Goal: Task Accomplishment & Management: Manage account settings

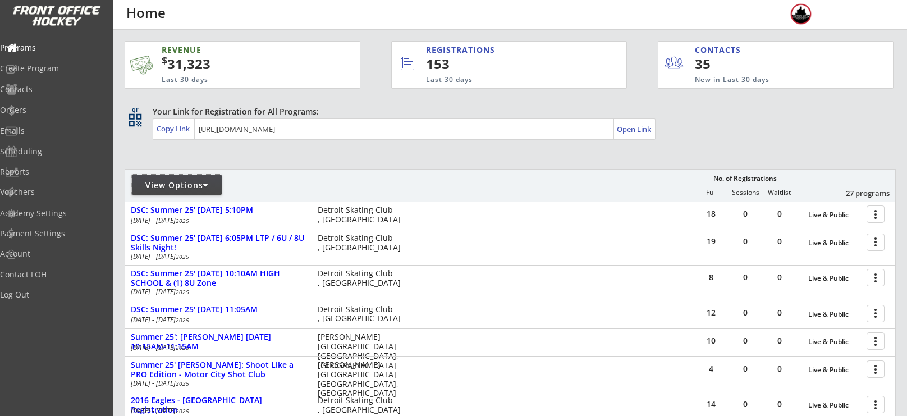
click at [195, 189] on div "View Options" at bounding box center [177, 185] width 90 height 11
select select ""Upcoming Programs""
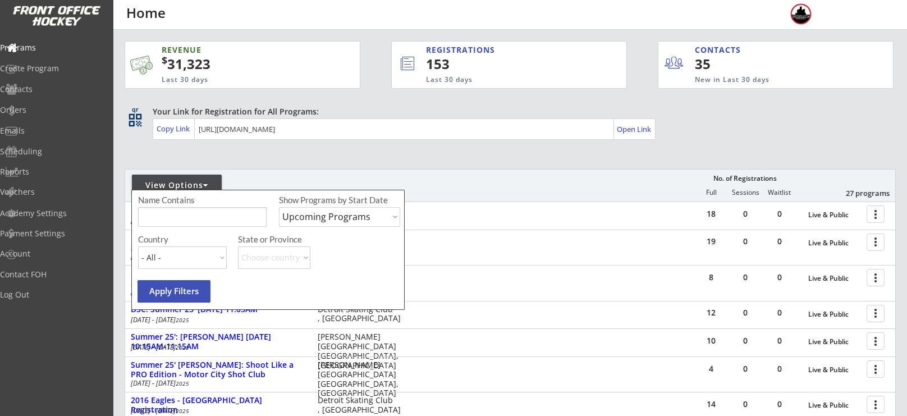
click at [203, 216] on input "input" at bounding box center [202, 217] width 129 height 20
type input "lincoln"
type input "Lincoln park"
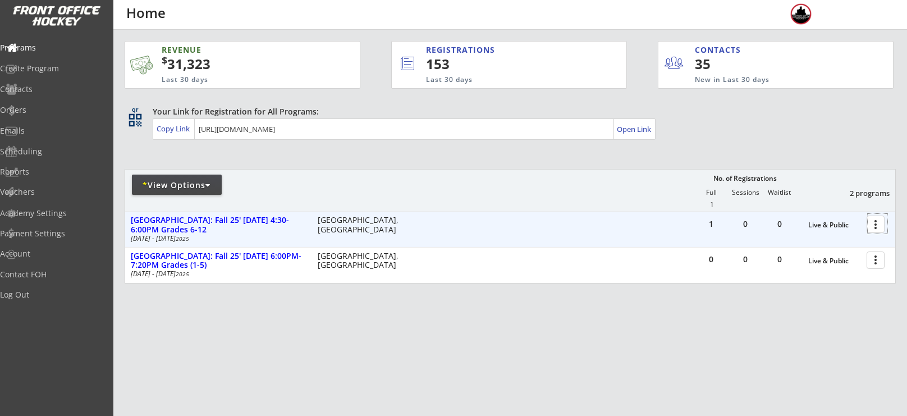
click at [874, 225] on div at bounding box center [878, 224] width 20 height 20
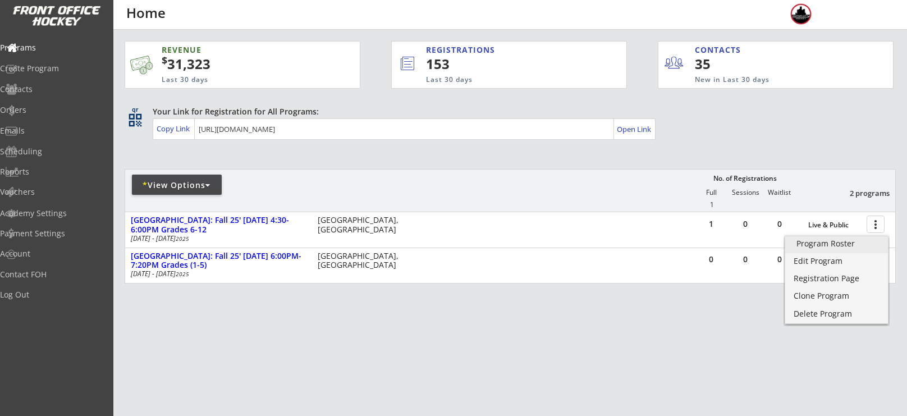
click at [807, 242] on div "Program Roster" at bounding box center [836, 244] width 80 height 8
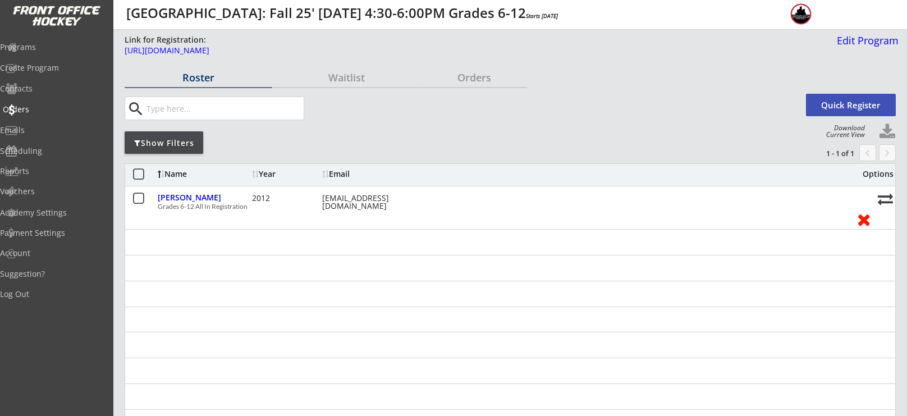
click at [48, 116] on div "Orders" at bounding box center [53, 110] width 107 height 20
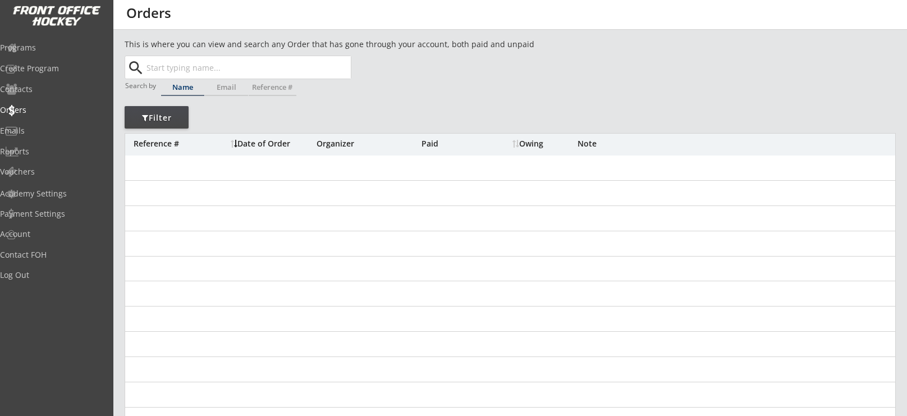
click at [216, 69] on input "text" at bounding box center [247, 67] width 207 height 22
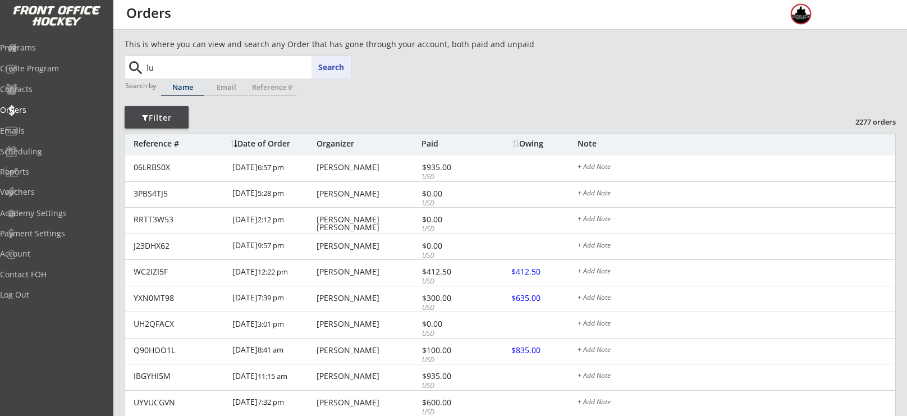
type input "luc"
type input "lucas Prashaw"
type input "luc"
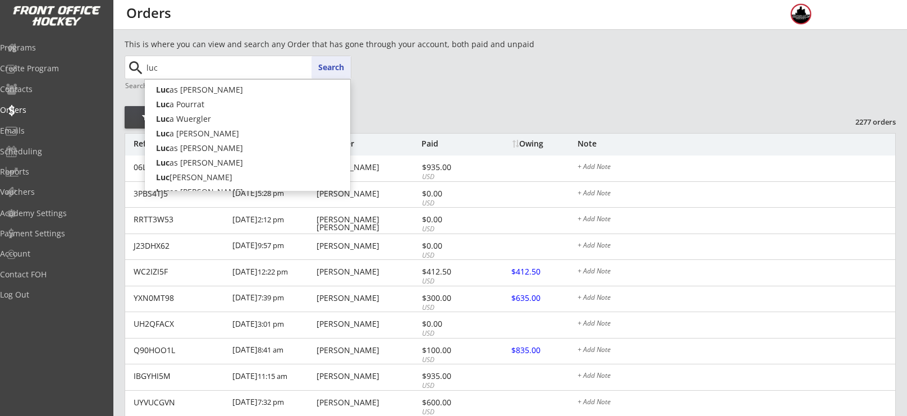
type input "lucas Prashaw"
type input "luca"
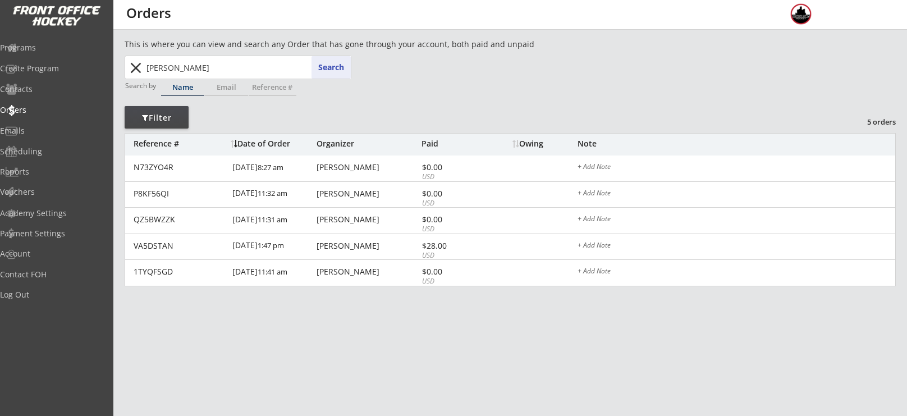
click at [221, 69] on input "luca pourrat" at bounding box center [247, 67] width 207 height 22
drag, startPoint x: 221, startPoint y: 69, endPoint x: 109, endPoint y: 59, distance: 112.1
click at [109, 59] on body "This is where you can view and search any Order that has gone through your acco…" at bounding box center [453, 208] width 907 height 416
type input "pourrat"
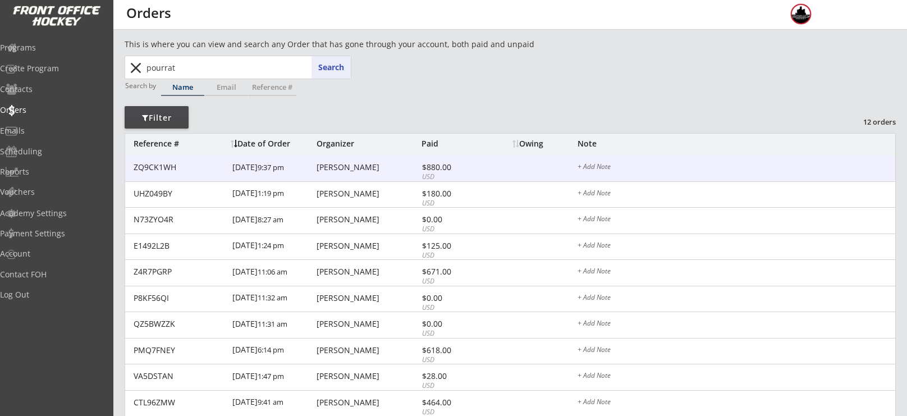
click at [453, 167] on div "$880.00" at bounding box center [452, 167] width 60 height 8
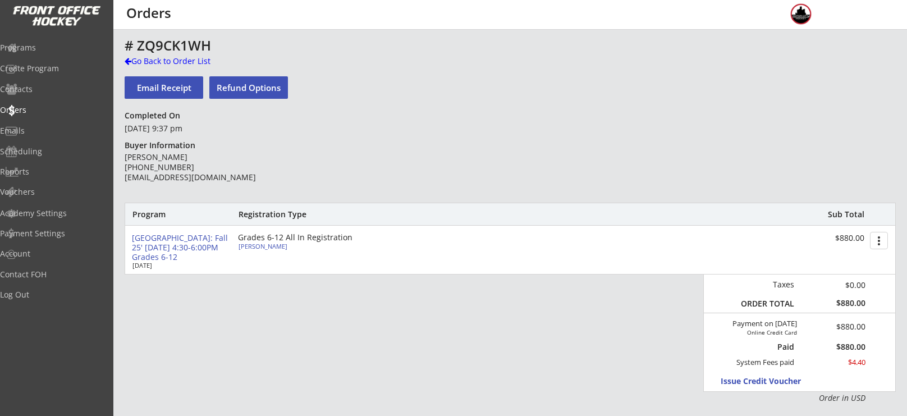
click at [240, 88] on button "Refund Options" at bounding box center [248, 87] width 79 height 22
select select ""No""
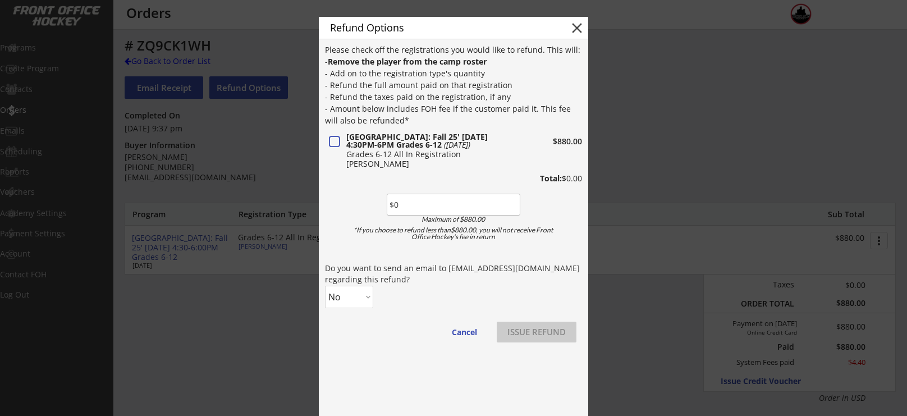
click at [332, 136] on button at bounding box center [334, 142] width 15 height 14
type input "$880"
click at [337, 287] on select "No Yes" at bounding box center [349, 297] width 48 height 22
select select ""Yes""
click at [325, 286] on select "No Yes" at bounding box center [349, 297] width 48 height 22
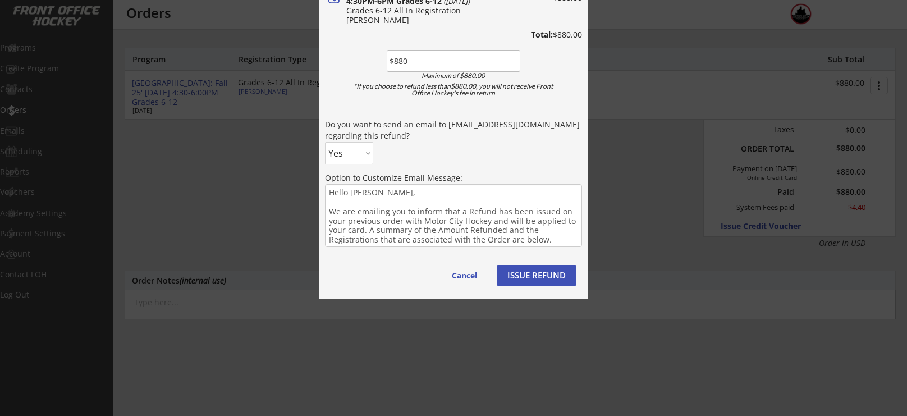
scroll to position [155, 0]
click at [528, 277] on button "ISSUE REFUND" at bounding box center [537, 274] width 80 height 21
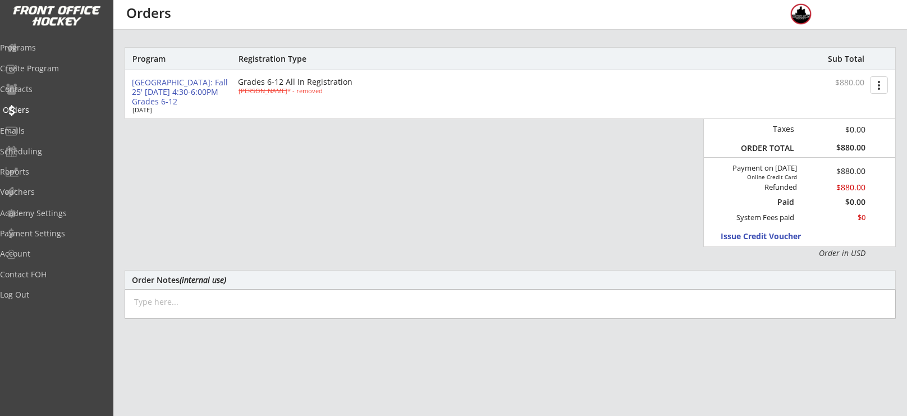
click at [39, 108] on div "Orders" at bounding box center [53, 110] width 101 height 8
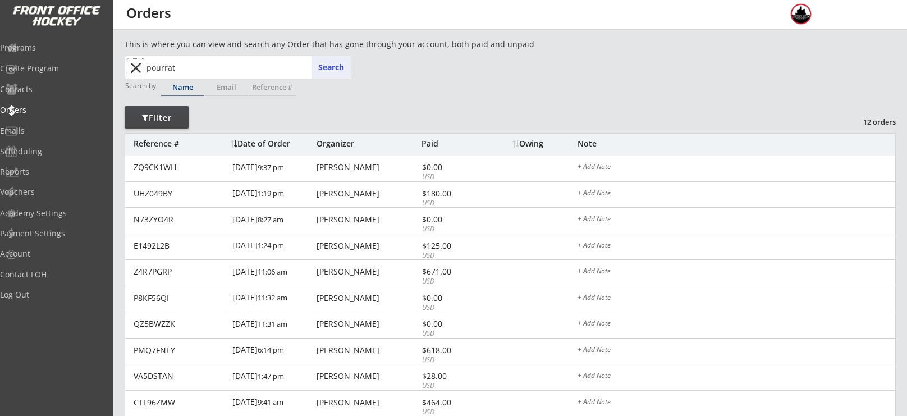
click at [131, 68] on button "close" at bounding box center [135, 68] width 19 height 18
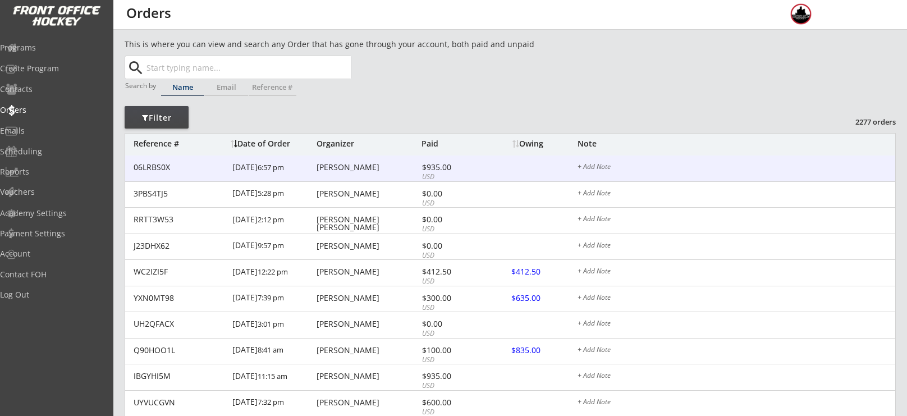
click at [384, 158] on div "06LRBS0X 8/27/25 6:57 pm Li Li $935.00 USD + Add Note" at bounding box center [510, 168] width 770 height 26
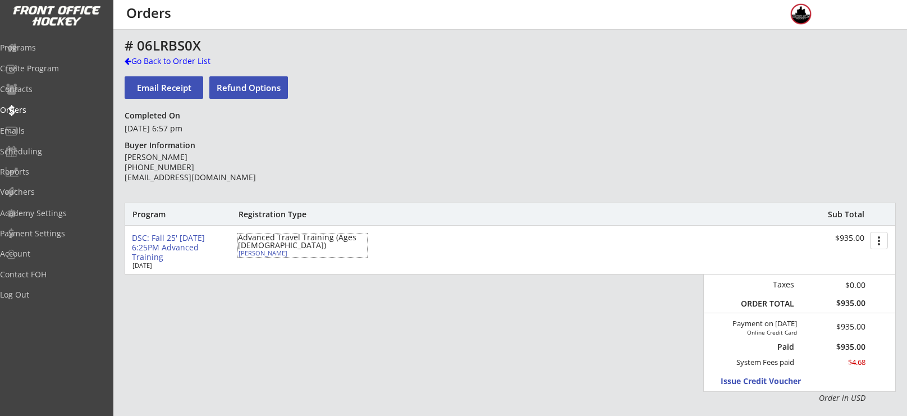
click at [255, 251] on div "Andrew Li" at bounding box center [301, 253] width 125 height 6
select select ""Youth S/M""
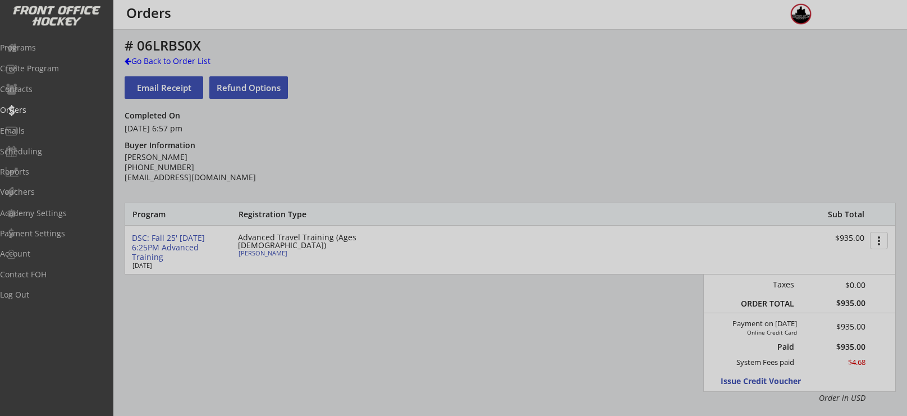
type input "2016"
type input "10U"
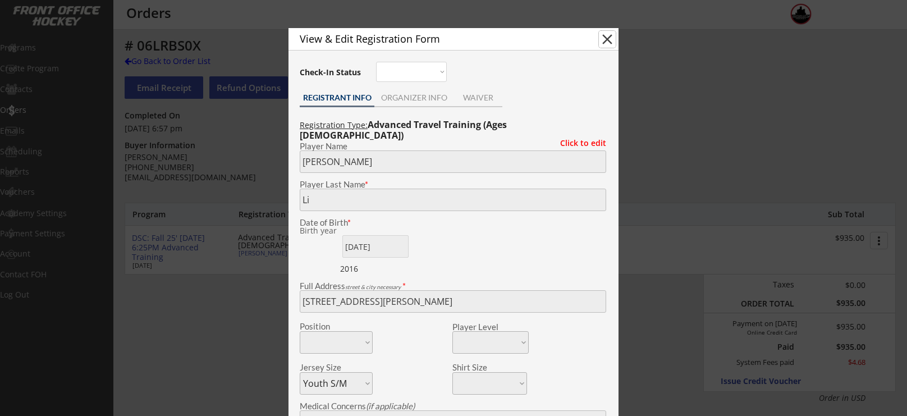
drag, startPoint x: 611, startPoint y: 47, endPoint x: 539, endPoint y: 138, distance: 116.2
click at [539, 138] on div "View & Edit Registration Form close Check-In Status Not here Present REGISTRANT…" at bounding box center [453, 345] width 330 height 635
click at [602, 38] on button "close" at bounding box center [607, 39] width 17 height 17
select select ""PLACEHOLDER_1427118222253""
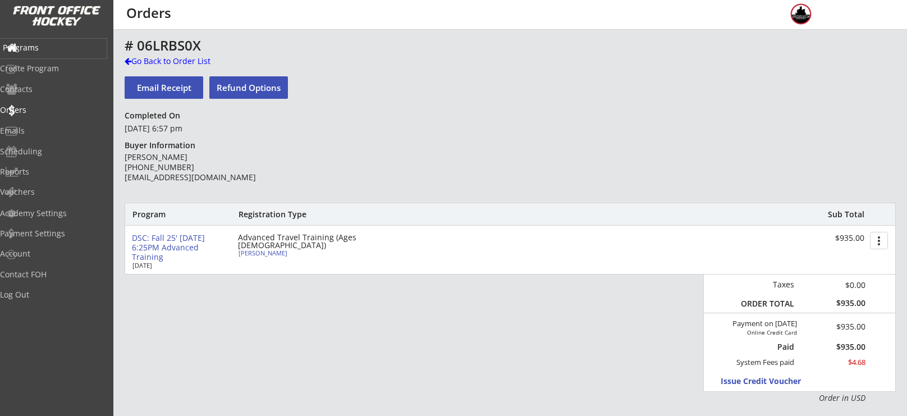
click at [46, 48] on div "Programs" at bounding box center [53, 48] width 101 height 8
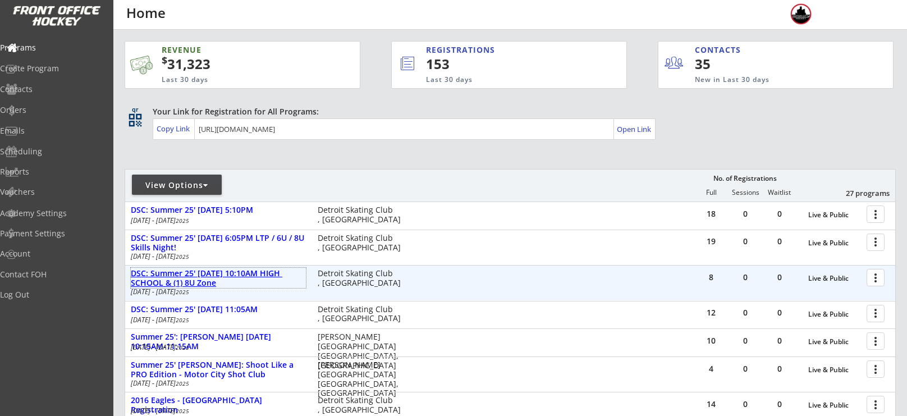
click at [233, 278] on div "DSC: Summer 25' Thursday 10:10AM HIGH SCHOOL & (1) 8U Zone" at bounding box center [218, 278] width 175 height 19
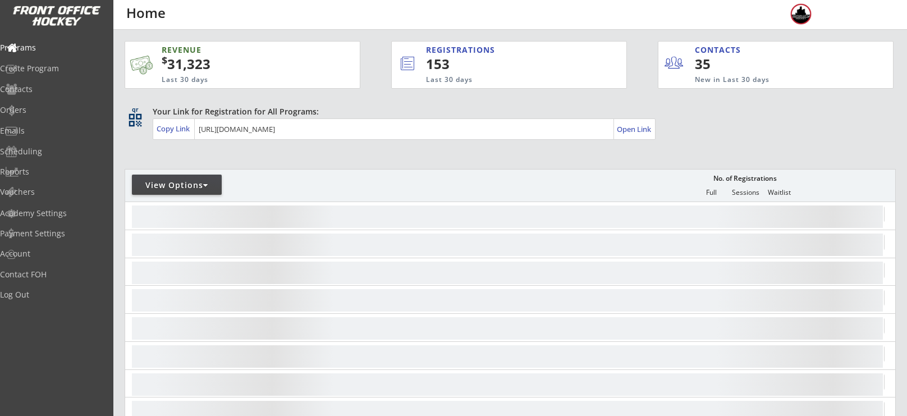
click at [189, 194] on div "View Options" at bounding box center [177, 185] width 90 height 20
select select ""Upcoming Programs""
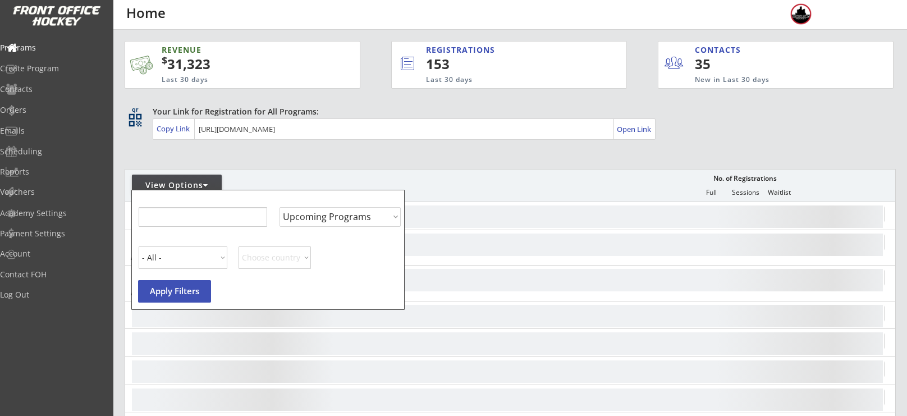
select select ""Upcoming Programs""
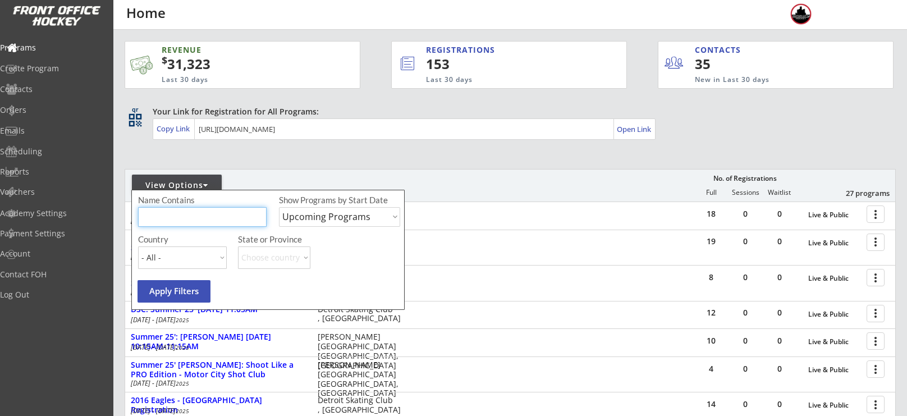
click at [186, 217] on input "input" at bounding box center [202, 217] width 129 height 20
type input "thursday"
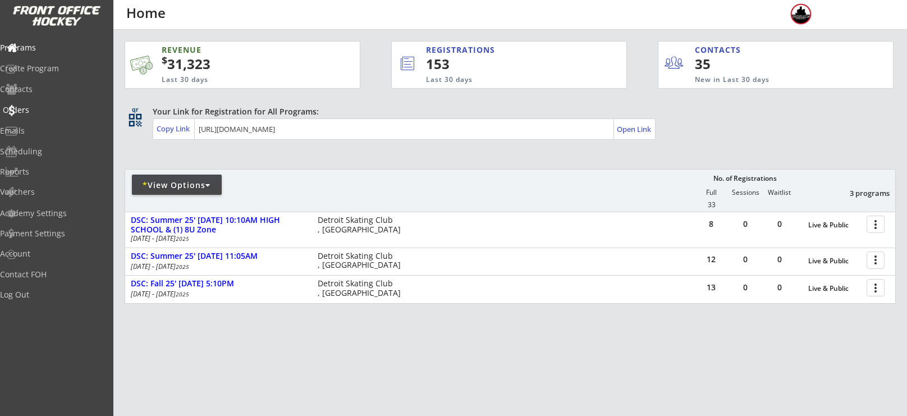
click at [29, 107] on div "Orders" at bounding box center [53, 110] width 101 height 8
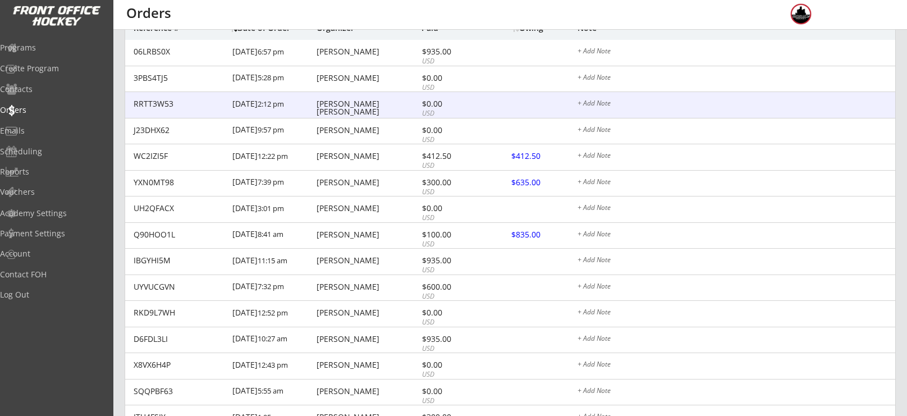
scroll to position [120, 0]
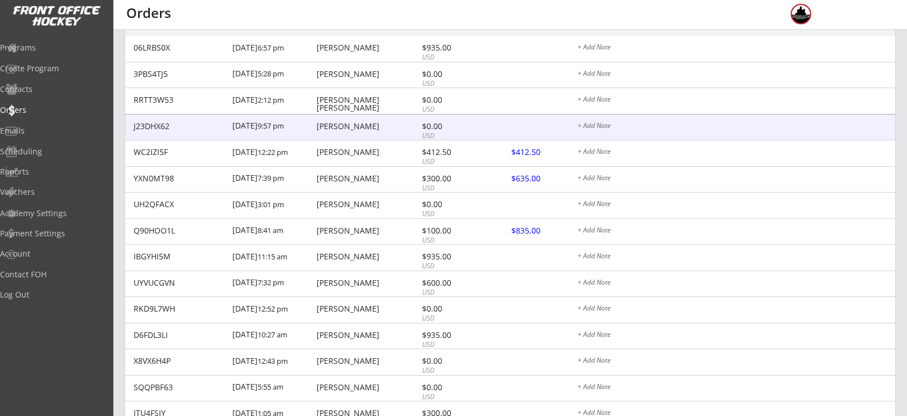
click at [387, 124] on div "David Ruby" at bounding box center [368, 126] width 102 height 8
